Goal: Contribute content: Add original content to the website for others to see

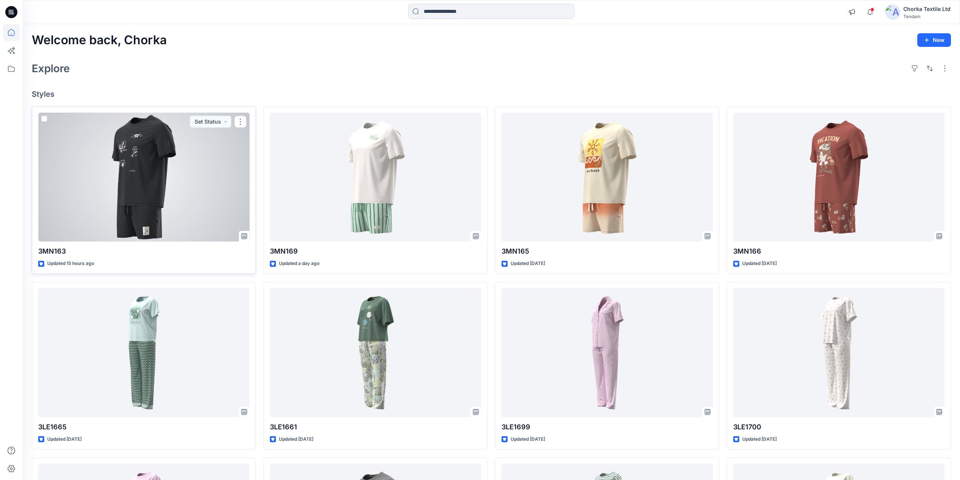
click at [141, 168] on div at bounding box center [143, 177] width 211 height 129
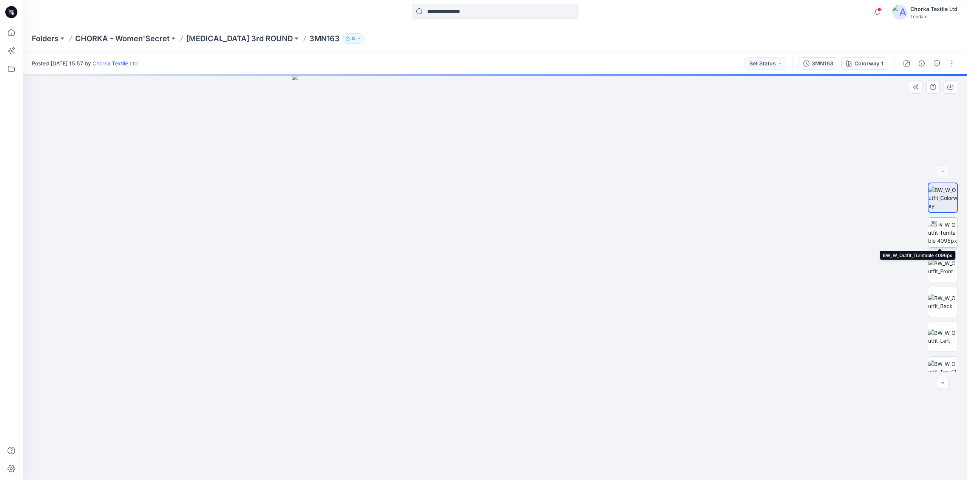
click at [941, 230] on img at bounding box center [942, 233] width 29 height 24
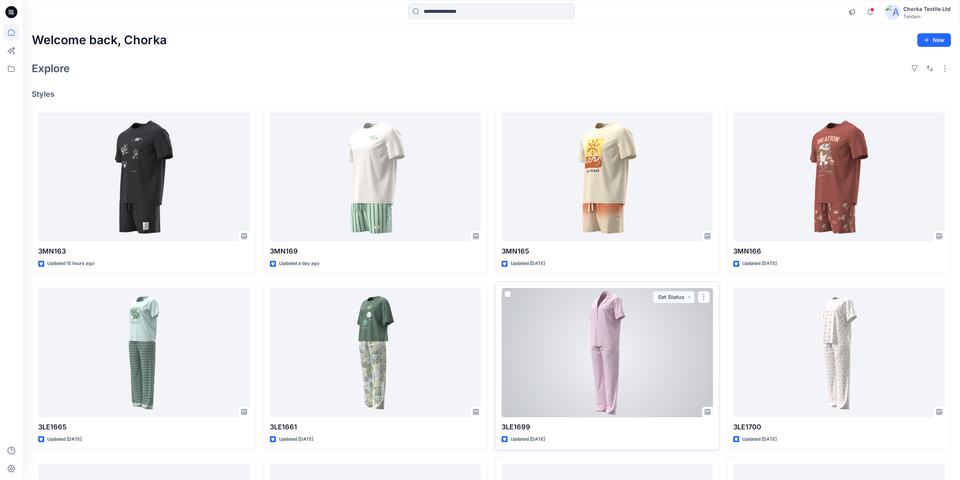
click at [595, 334] on div at bounding box center [606, 352] width 211 height 129
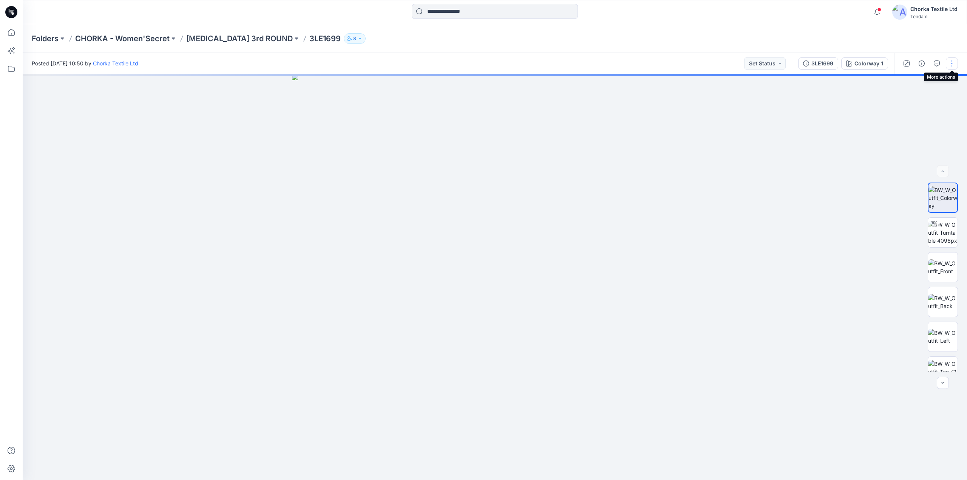
click at [947, 61] on button "button" at bounding box center [952, 63] width 12 height 12
click at [907, 100] on p "Edit" at bounding box center [903, 102] width 9 height 8
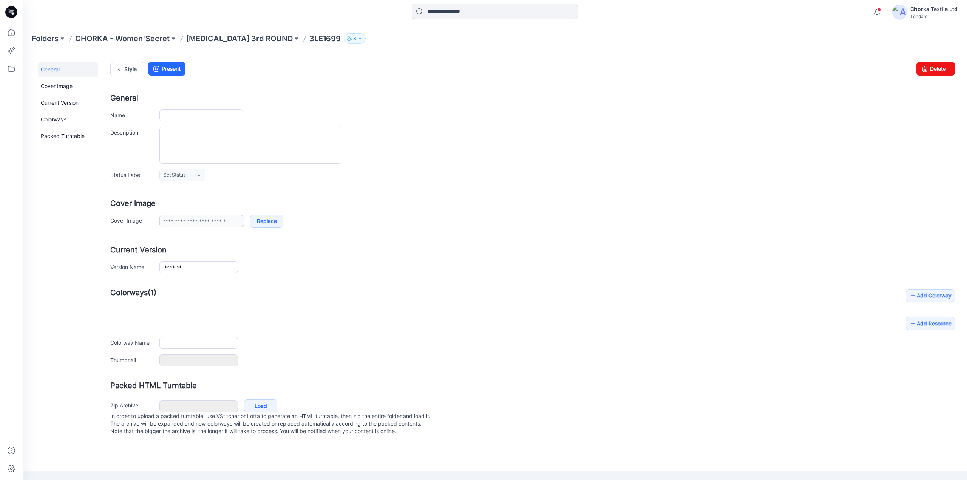
type input "*******"
type input "**********"
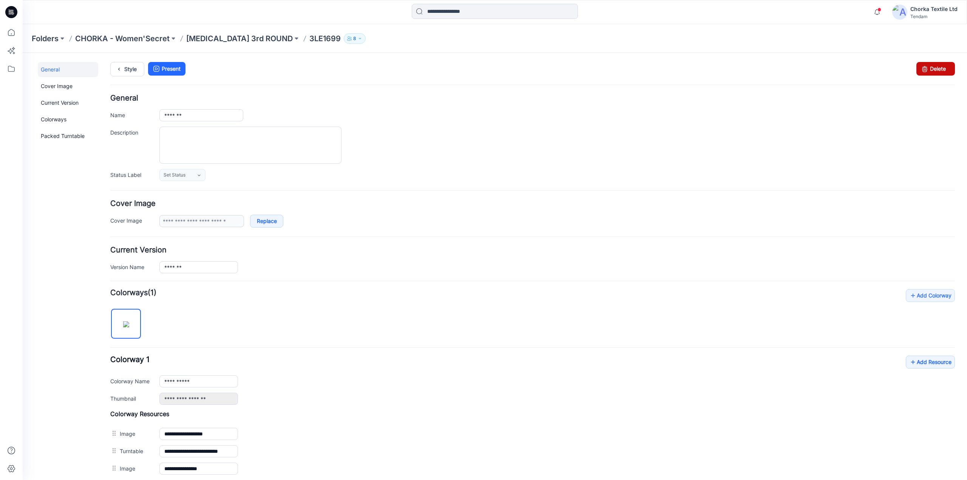
drag, startPoint x: 935, startPoint y: 67, endPoint x: 553, endPoint y: 104, distance: 384.2
click at [935, 67] on link "Delete" at bounding box center [936, 69] width 39 height 14
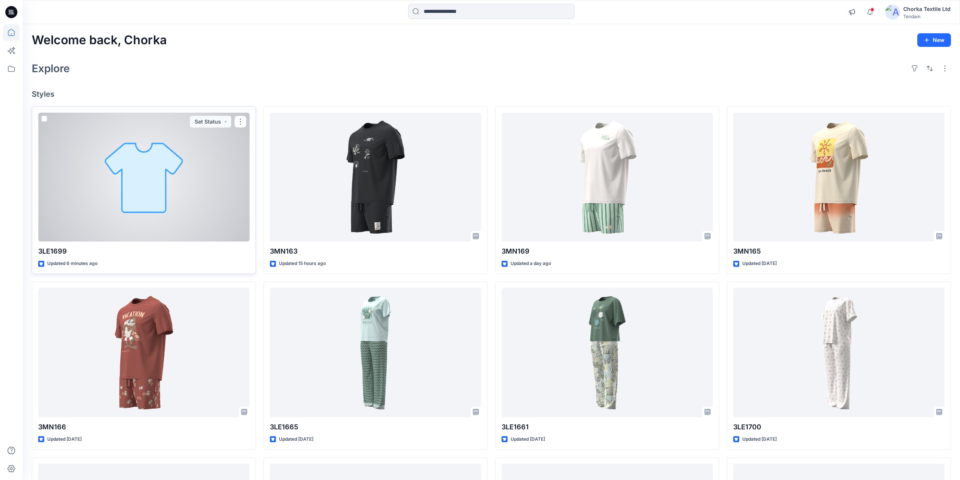
click at [229, 176] on div at bounding box center [143, 177] width 211 height 129
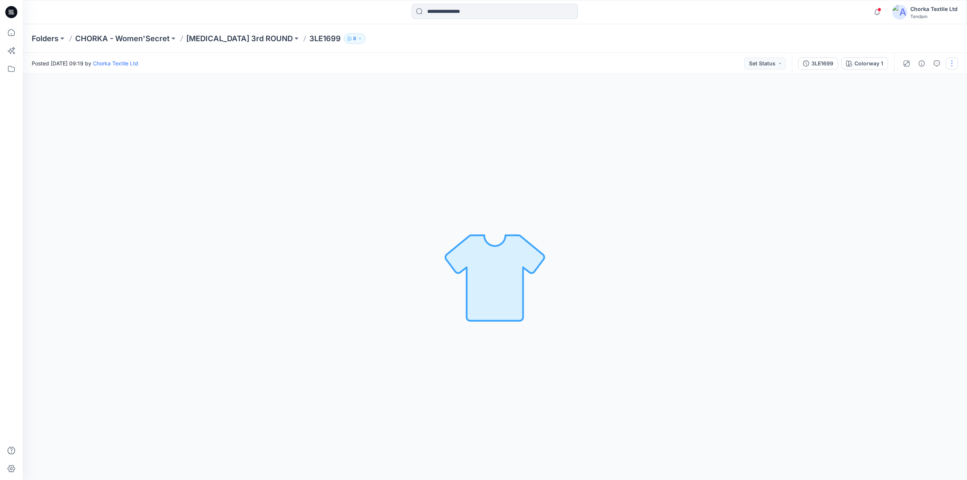
click at [951, 62] on button "button" at bounding box center [952, 63] width 12 height 12
click at [910, 102] on button "Edit" at bounding box center [921, 102] width 70 height 14
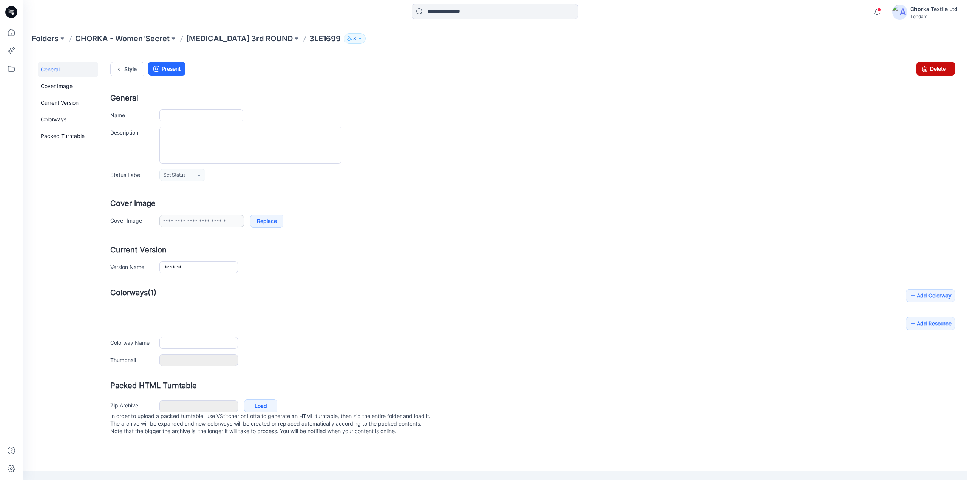
type input "*******"
type input "**********"
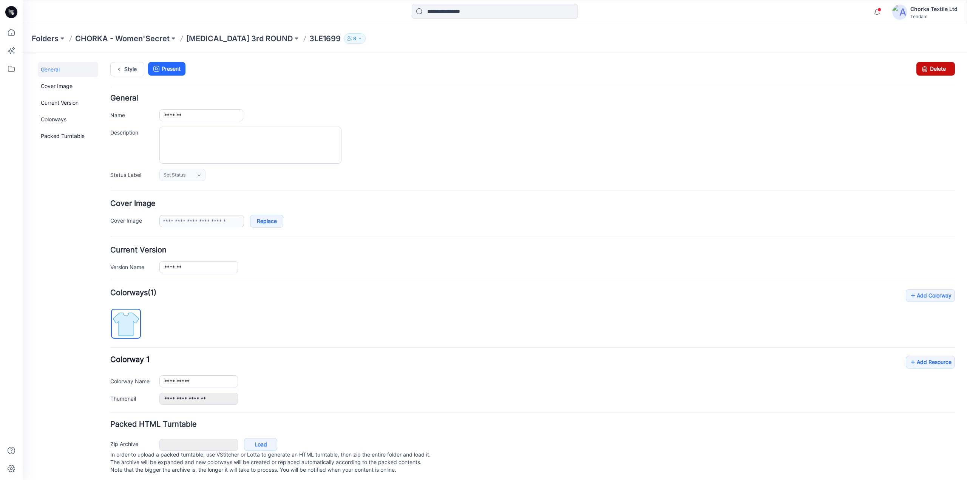
drag, startPoint x: 936, startPoint y: 66, endPoint x: 547, endPoint y: 102, distance: 390.0
click at [936, 66] on link "Delete" at bounding box center [936, 69] width 39 height 14
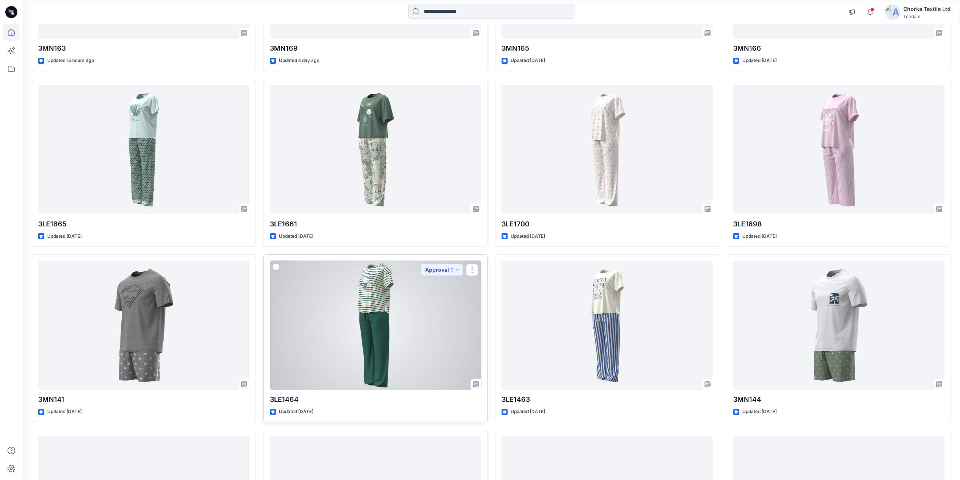
scroll to position [200, 0]
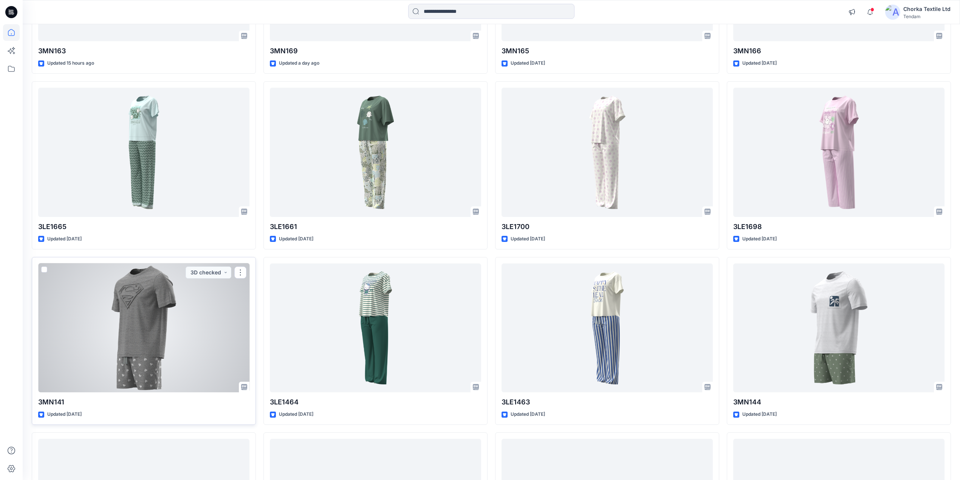
click at [159, 319] on div at bounding box center [143, 327] width 211 height 129
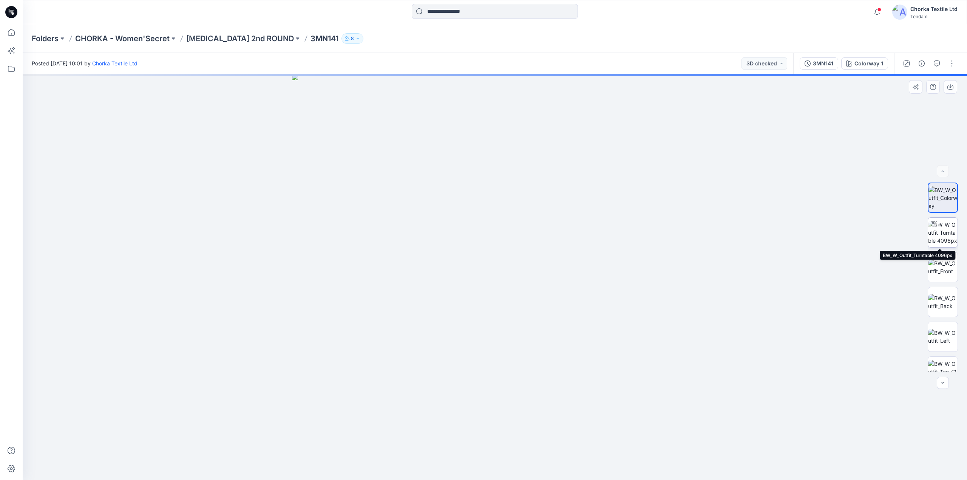
click at [949, 227] on img at bounding box center [942, 233] width 29 height 24
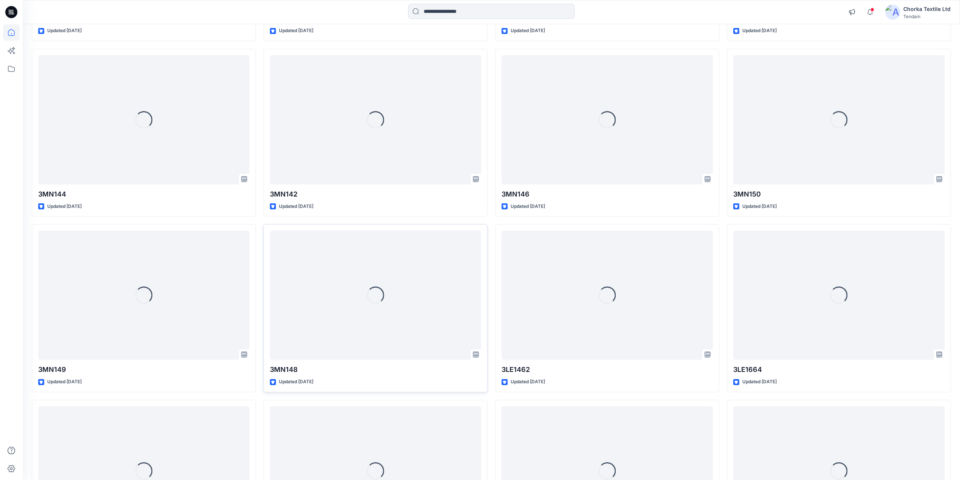
scroll to position [585, 0]
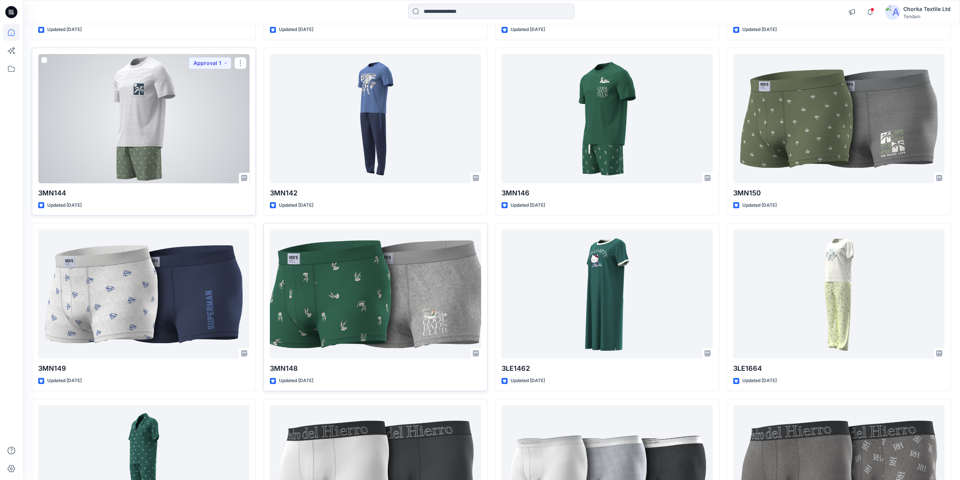
click at [151, 124] on div at bounding box center [143, 118] width 211 height 129
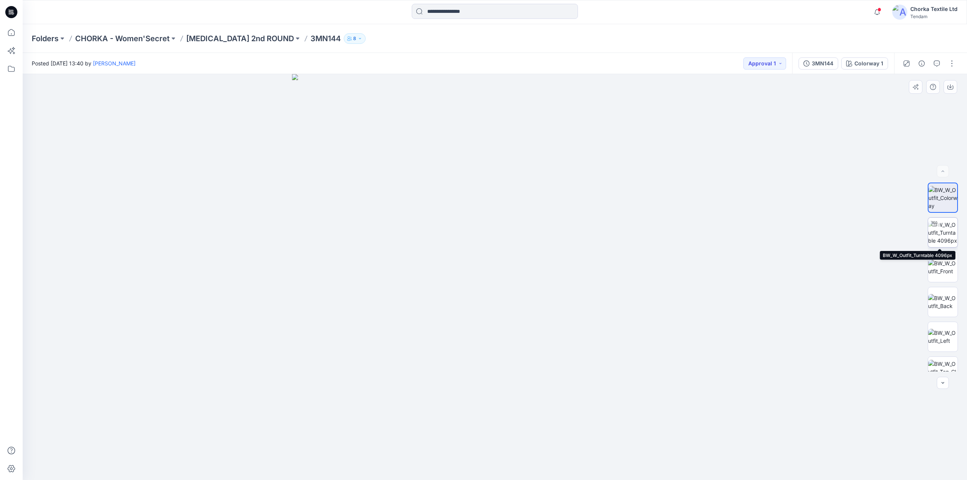
click at [941, 226] on img at bounding box center [942, 233] width 29 height 24
